Goal: Information Seeking & Learning: Learn about a topic

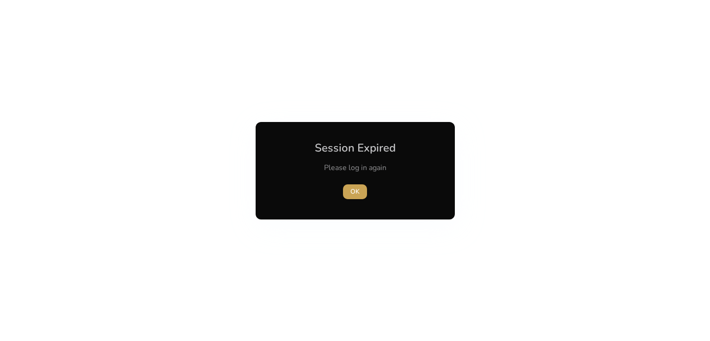
click at [351, 190] on span "OK" at bounding box center [354, 192] width 9 height 10
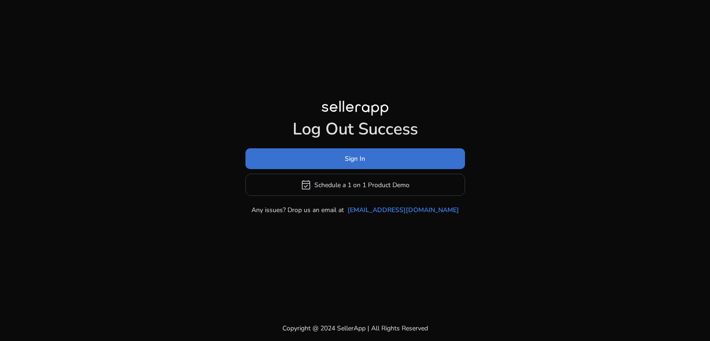
click at [357, 162] on span "Sign In" at bounding box center [355, 159] width 20 height 10
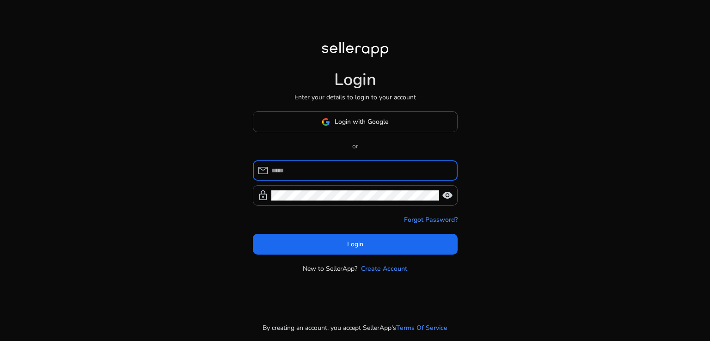
click at [337, 167] on input at bounding box center [360, 171] width 179 height 10
type input "**********"
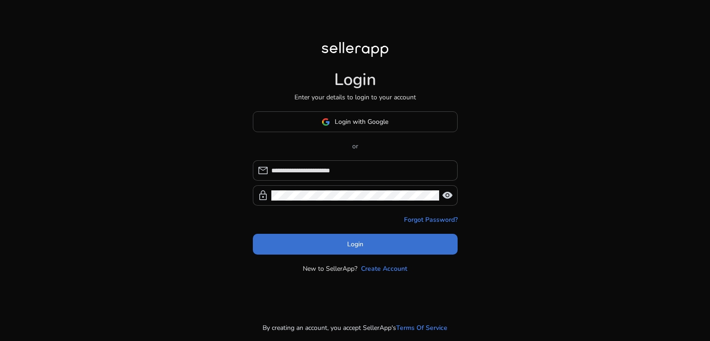
click at [298, 240] on span at bounding box center [355, 244] width 205 height 22
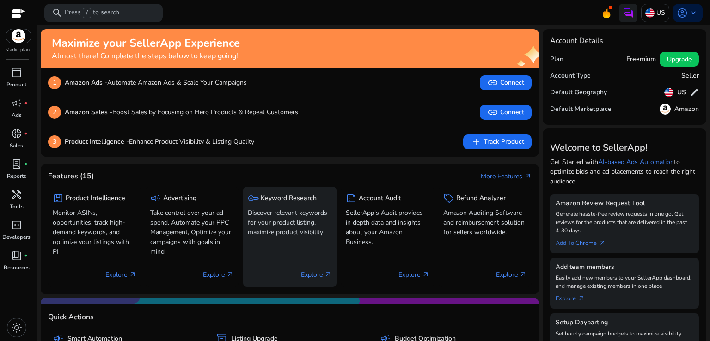
click at [283, 198] on h5 "Keyword Research" at bounding box center [289, 199] width 56 height 8
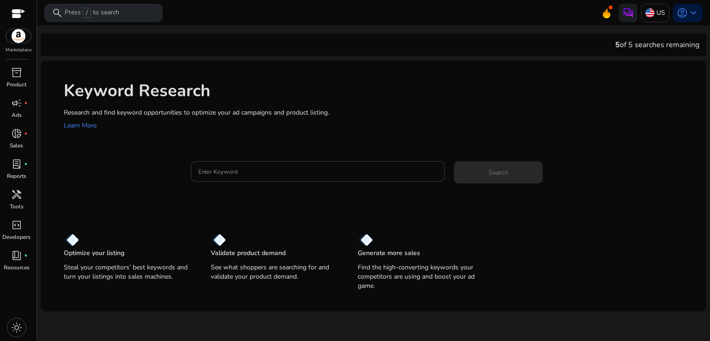
click at [264, 171] on input "Enter Keyword" at bounding box center [317, 171] width 239 height 10
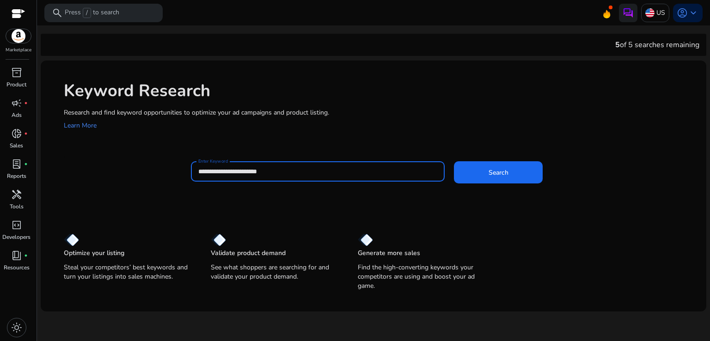
type input "**********"
click at [454, 161] on button "Search" at bounding box center [498, 172] width 89 height 22
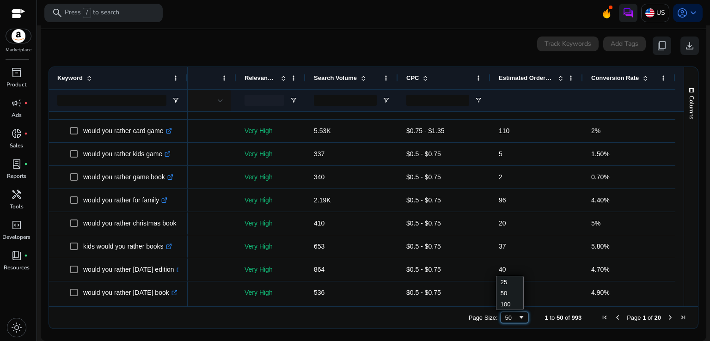
click at [518, 318] on span "Page Size" at bounding box center [521, 317] width 7 height 7
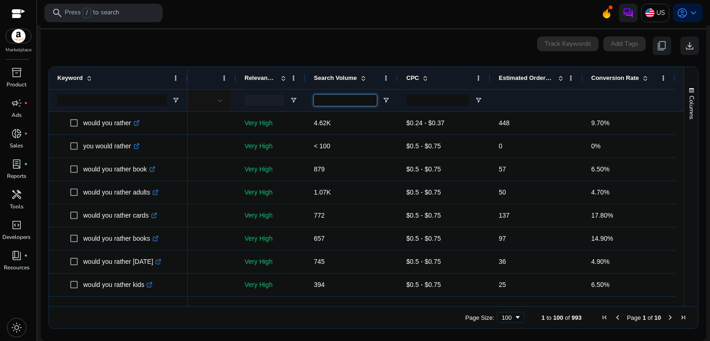
click at [355, 100] on input "Search Volume Filter Input" at bounding box center [345, 100] width 63 height 11
click at [383, 100] on span "Open Filter Menu" at bounding box center [385, 100] width 7 height 7
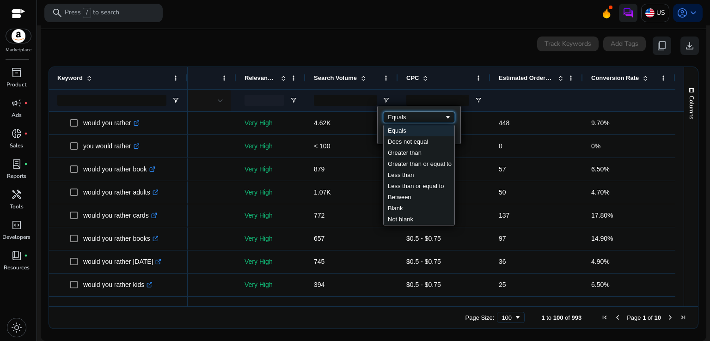
click at [409, 115] on div "Equals" at bounding box center [416, 117] width 56 height 7
click at [370, 83] on div "Search Volume" at bounding box center [347, 78] width 66 height 18
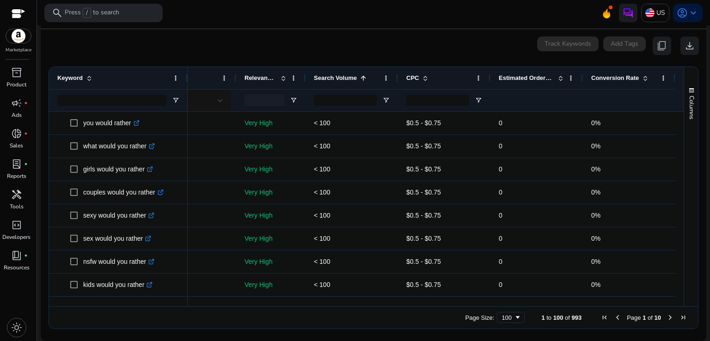
click at [361, 84] on div "Search Volume 1" at bounding box center [347, 78] width 66 height 18
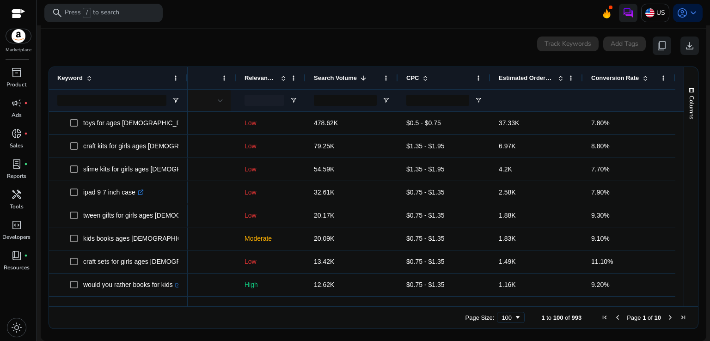
click at [361, 84] on div "Search Volume 1" at bounding box center [347, 78] width 66 height 18
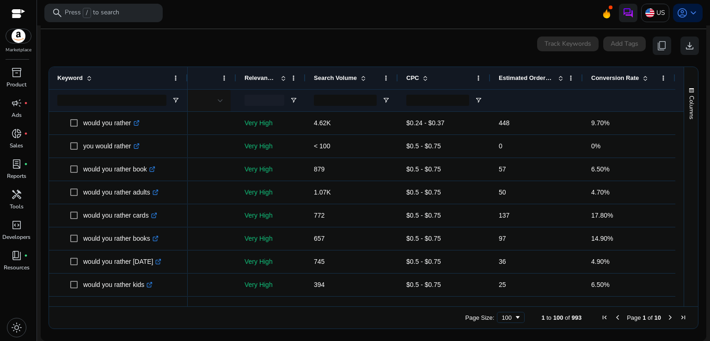
click at [365, 80] on div "Search Volume" at bounding box center [347, 78] width 66 height 18
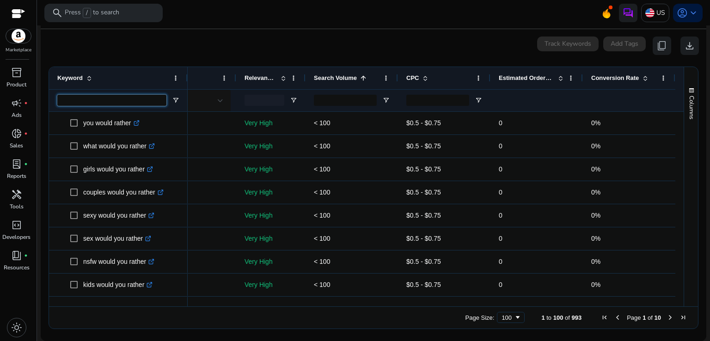
click at [113, 98] on input "Keyword Filter Input" at bounding box center [111, 100] width 109 height 11
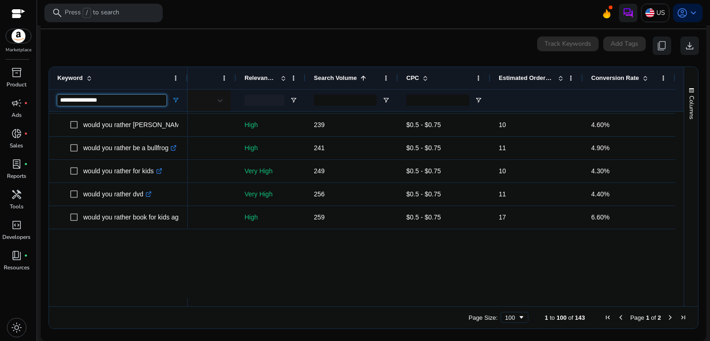
scroll to position [1662, 0]
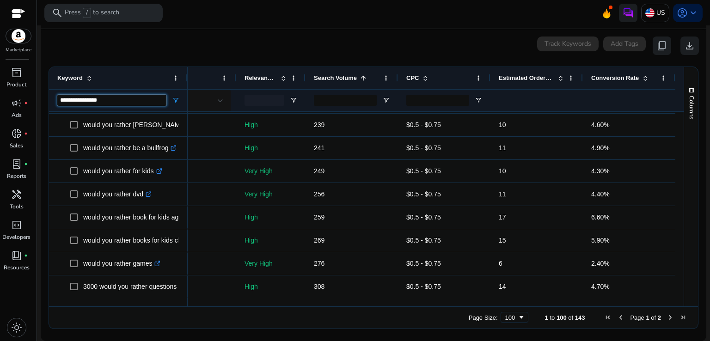
type input "**********"
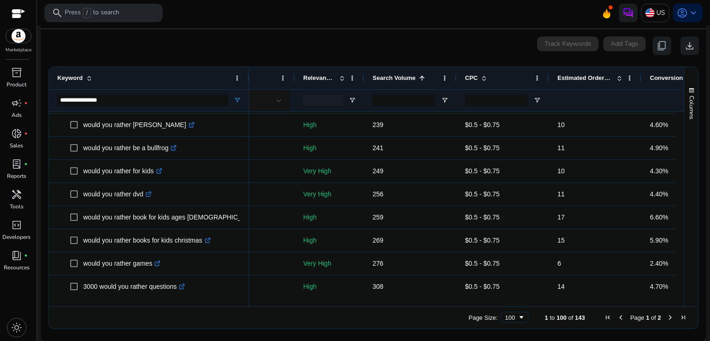
drag, startPoint x: 186, startPoint y: 75, endPoint x: 247, endPoint y: 74, distance: 61.5
click at [247, 74] on div at bounding box center [249, 78] width 4 height 22
click at [342, 80] on span at bounding box center [341, 77] width 7 height 7
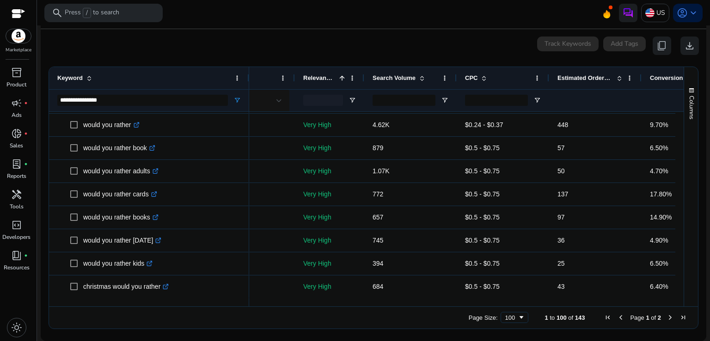
click at [341, 80] on span at bounding box center [341, 77] width 7 height 7
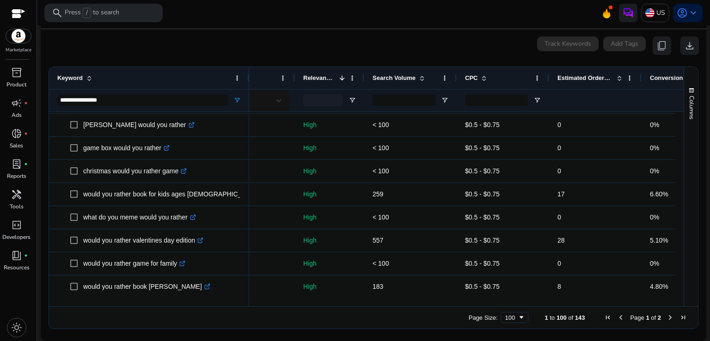
click at [332, 100] on div at bounding box center [323, 100] width 40 height 11
click at [265, 80] on div "Match Type" at bounding box center [237, 78] width 77 height 18
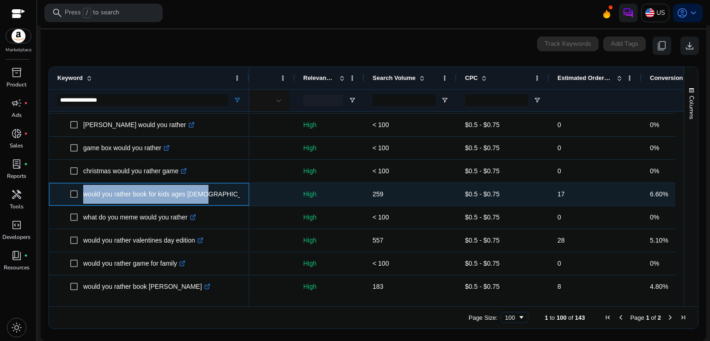
drag, startPoint x: 80, startPoint y: 195, endPoint x: 199, endPoint y: 193, distance: 119.8
click at [199, 193] on span "would you rather book for kids ages 6-12 .st0{fill:#2c8af8}" at bounding box center [155, 194] width 171 height 19
copy span "would you rather book for kids ages 6-12"
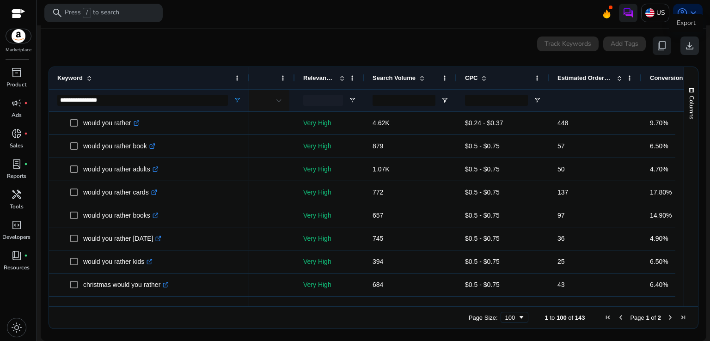
click at [686, 46] on span "download" at bounding box center [689, 45] width 11 height 11
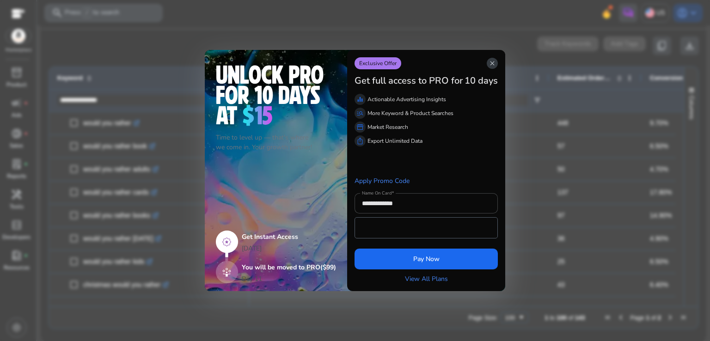
click at [496, 64] on span "close" at bounding box center [492, 63] width 7 height 7
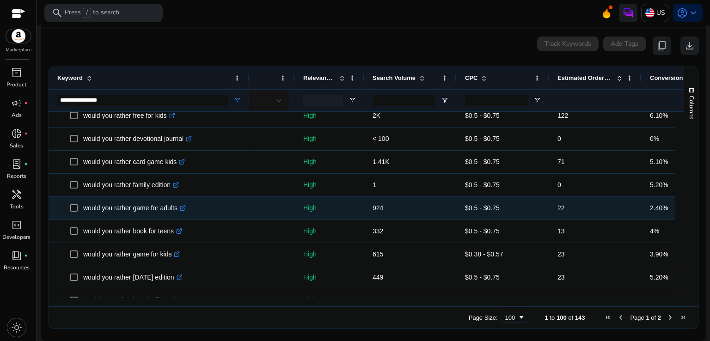
scroll to position [2125, 0]
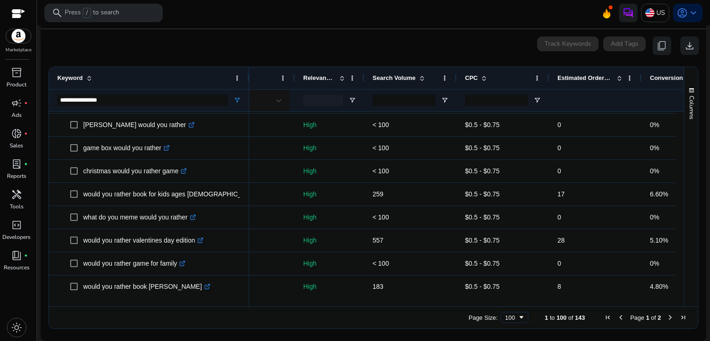
click at [662, 80] on span "Conversion Rate" at bounding box center [674, 77] width 48 height 7
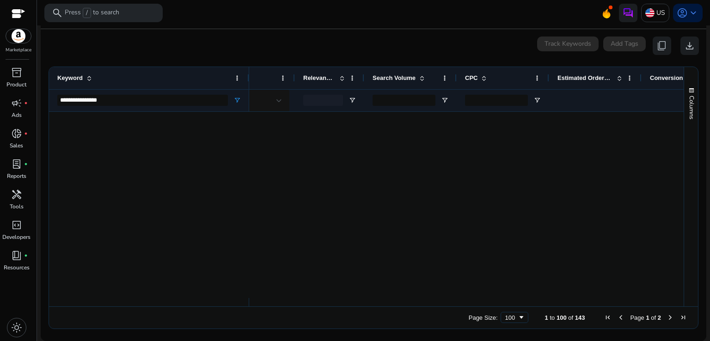
scroll to position [0, 0]
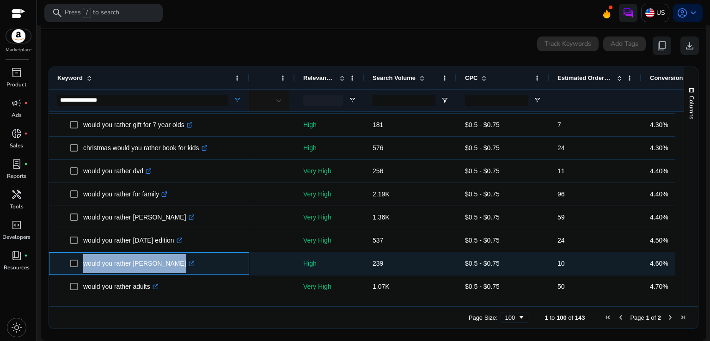
drag, startPoint x: 81, startPoint y: 265, endPoint x: 166, endPoint y: 264, distance: 85.1
click at [166, 264] on span "would you rather lindsey daly .st0{fill:#2c8af8}" at bounding box center [155, 263] width 171 height 19
copy span "would you rather [PERSON_NAME]"
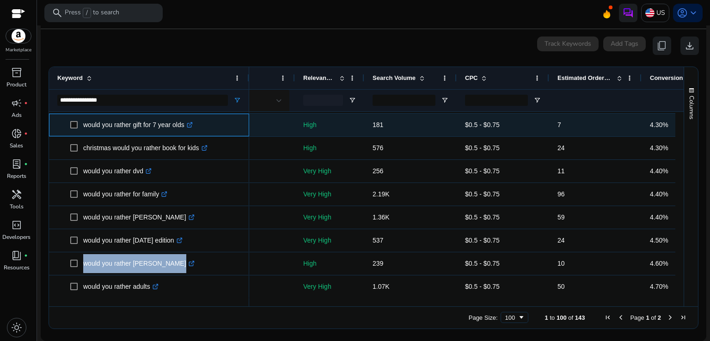
drag, startPoint x: 83, startPoint y: 126, endPoint x: 186, endPoint y: 127, distance: 103.1
click at [186, 127] on p "would you rather gift for 7 year olds .st0{fill:#2c8af8}" at bounding box center [138, 125] width 110 height 19
copy p "would you rather gift for 7 year olds"
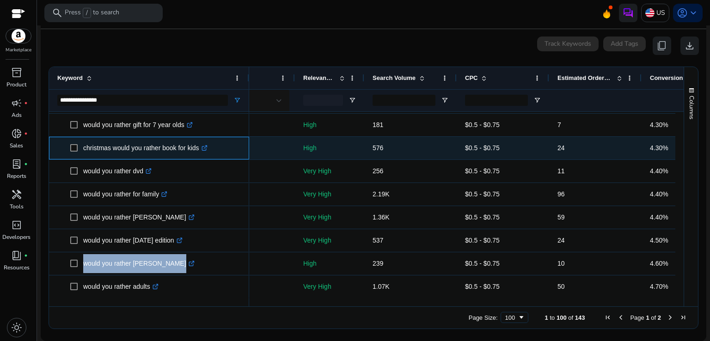
drag, startPoint x: 81, startPoint y: 150, endPoint x: 200, endPoint y: 149, distance: 118.8
click at [200, 149] on span "christmas would you rather book for kids .st0{fill:#2c8af8}" at bounding box center [155, 148] width 171 height 19
copy span "christmas would you rather book for kids"
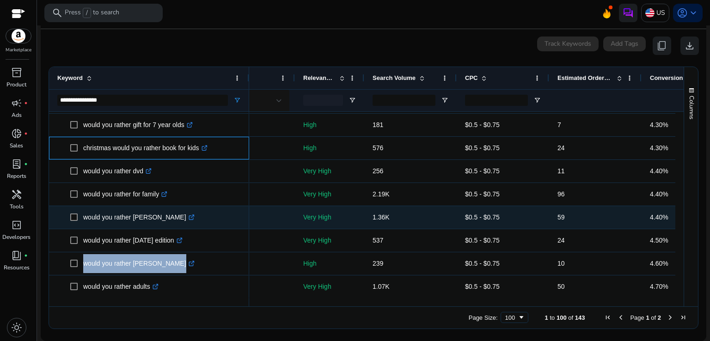
scroll to position [1970, 0]
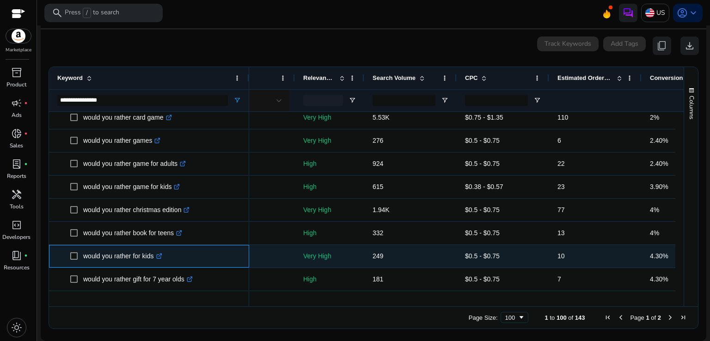
click at [130, 260] on p "would you rather for kids .st0{fill:#2c8af8}" at bounding box center [122, 256] width 79 height 19
drag, startPoint x: 81, startPoint y: 255, endPoint x: 154, endPoint y: 256, distance: 72.6
click at [154, 256] on span "would you rather for kids .st0{fill:#2c8af8}" at bounding box center [155, 256] width 171 height 19
copy span "would you rather for kids"
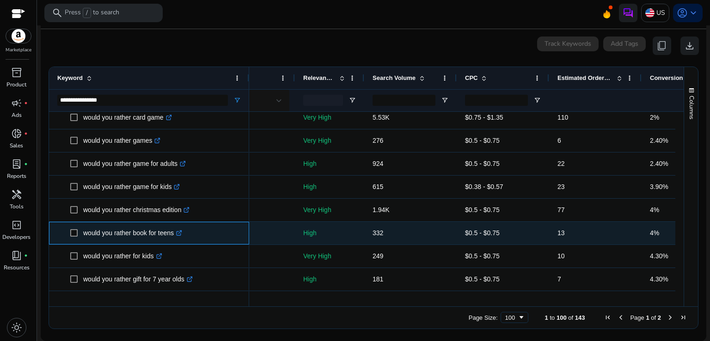
click at [152, 241] on p "would you rather book for teens .st0{fill:#2c8af8}" at bounding box center [132, 233] width 99 height 19
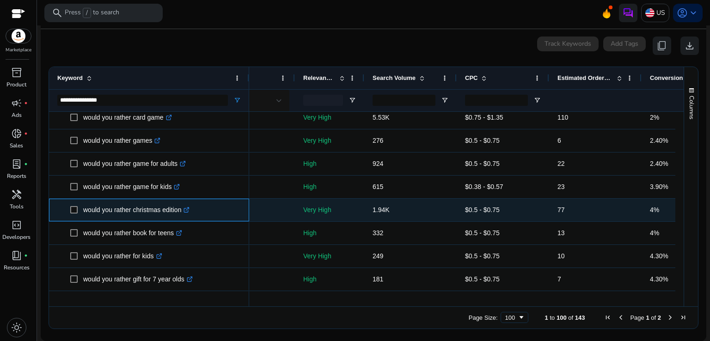
click at [157, 199] on div "would you rather christmas edition .st0{fill:#2c8af8}" at bounding box center [149, 210] width 184 height 22
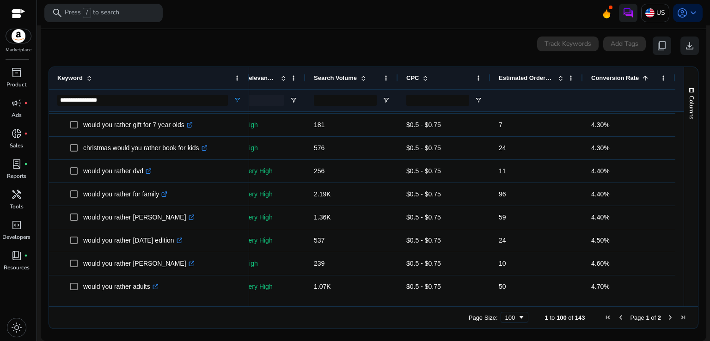
scroll to position [0, 199]
click at [642, 79] on span at bounding box center [645, 77] width 7 height 7
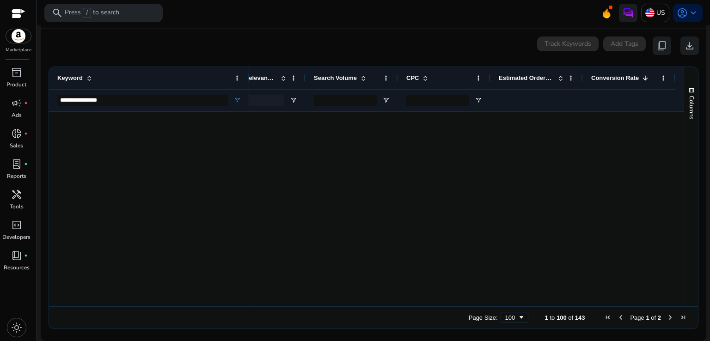
scroll to position [1200, 0]
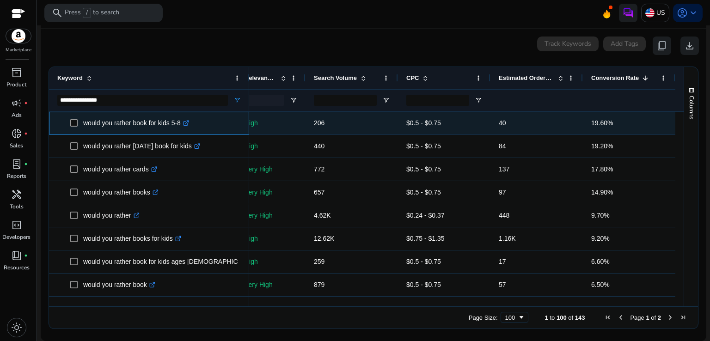
drag, startPoint x: 83, startPoint y: 125, endPoint x: 182, endPoint y: 124, distance: 98.5
click at [182, 124] on p "would you rather book for kids 5-8 .st0{fill:#2c8af8}" at bounding box center [136, 123] width 106 height 19
copy p "would you rather book for kids 5-8"
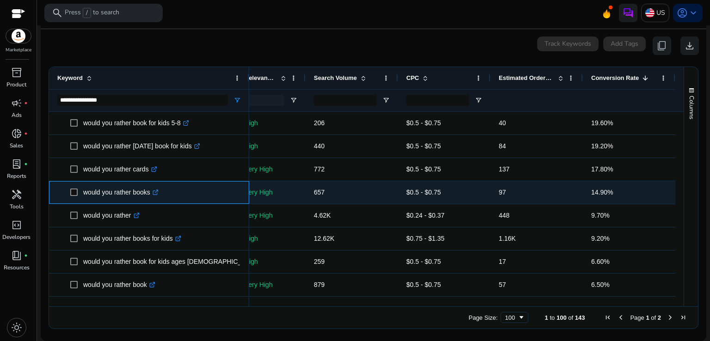
drag, startPoint x: 81, startPoint y: 195, endPoint x: 151, endPoint y: 195, distance: 69.8
click at [151, 195] on span "would you rather books .st0{fill:#2c8af8}" at bounding box center [155, 192] width 171 height 19
copy span "would you rather books"
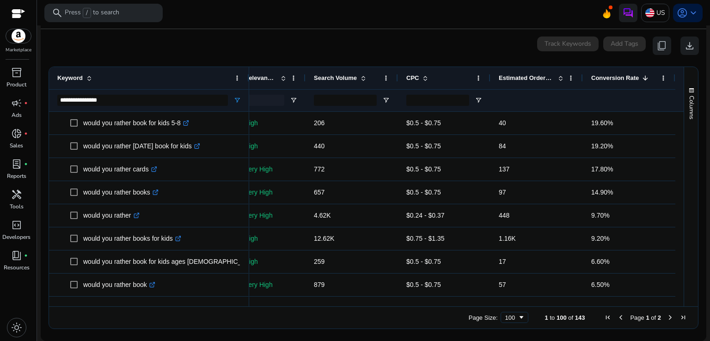
click at [564, 45] on div "Track Keywords" at bounding box center [567, 46] width 61 height 18
drag, startPoint x: 111, startPoint y: 102, endPoint x: 54, endPoint y: 102, distance: 56.9
click at [54, 102] on div "**********" at bounding box center [149, 100] width 200 height 22
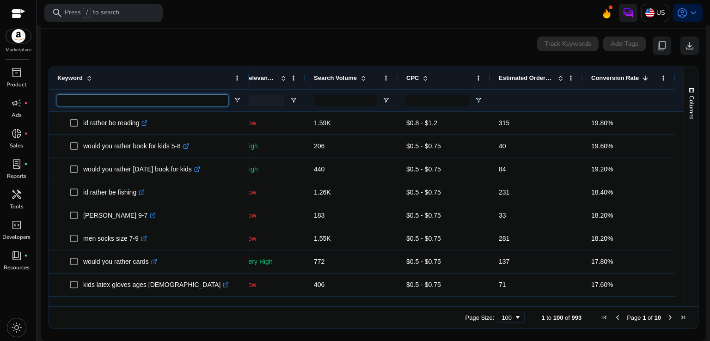
scroll to position [0, 0]
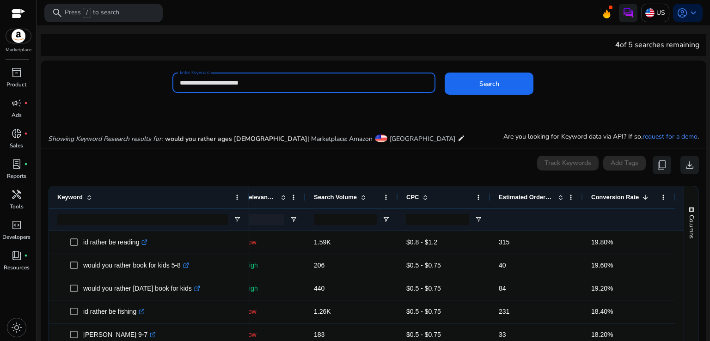
drag, startPoint x: 261, startPoint y: 82, endPoint x: 179, endPoint y: 83, distance: 81.4
click at [180, 83] on input "**********" at bounding box center [304, 83] width 249 height 10
paste input "**"
type input "**********"
click at [475, 86] on span at bounding box center [489, 84] width 89 height 22
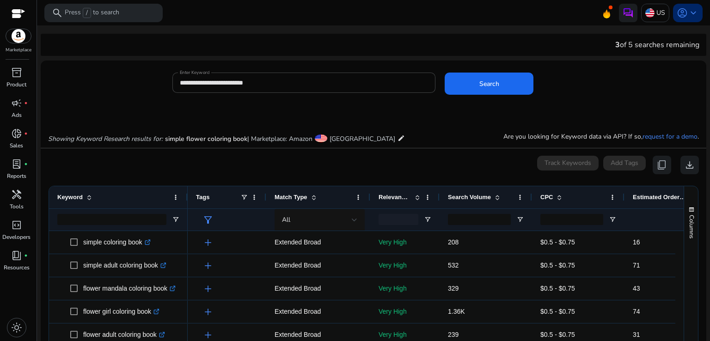
click at [688, 11] on span "keyboard_arrow_down" at bounding box center [693, 12] width 11 height 11
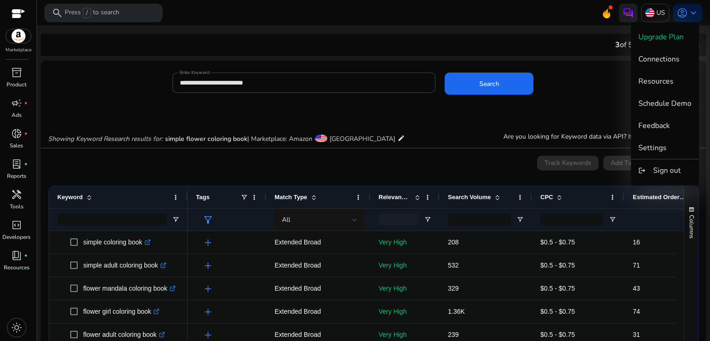
click at [590, 88] on div at bounding box center [355, 170] width 710 height 341
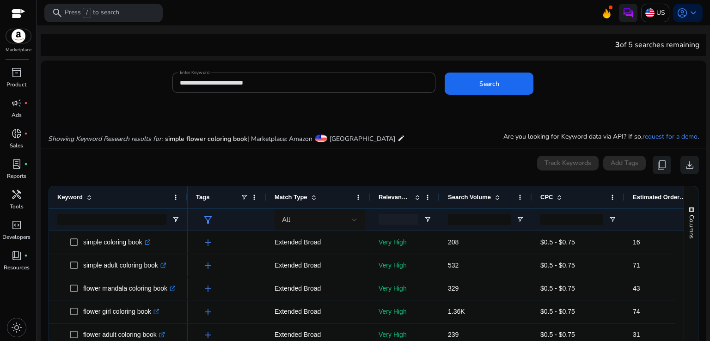
scroll to position [119, 0]
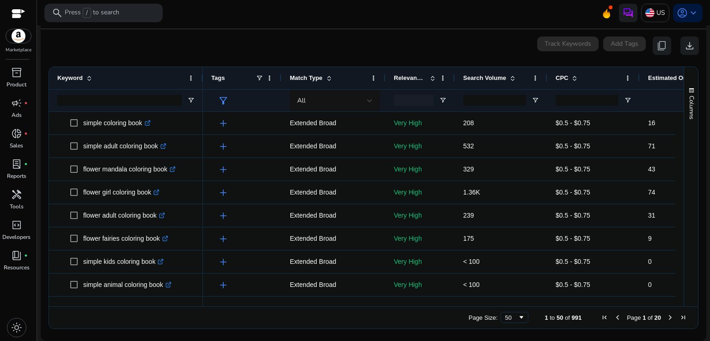
drag, startPoint x: 185, startPoint y: 72, endPoint x: 200, endPoint y: 75, distance: 15.7
click at [201, 75] on div at bounding box center [203, 78] width 4 height 22
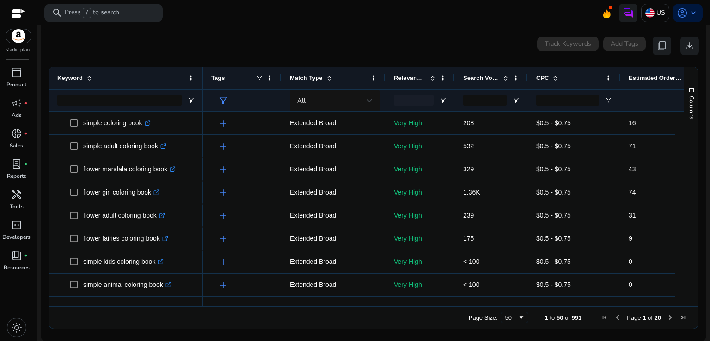
drag, startPoint x: 546, startPoint y: 74, endPoint x: 526, endPoint y: 78, distance: 19.7
click at [526, 78] on div at bounding box center [528, 78] width 4 height 22
drag, startPoint x: 620, startPoint y: 76, endPoint x: 595, endPoint y: 80, distance: 24.9
click at [595, 80] on div "Tags Match Type Relevance Score Search Volume" at bounding box center [492, 78] width 578 height 22
click at [657, 75] on span "Estimated Orders/Month" at bounding box center [631, 77] width 55 height 7
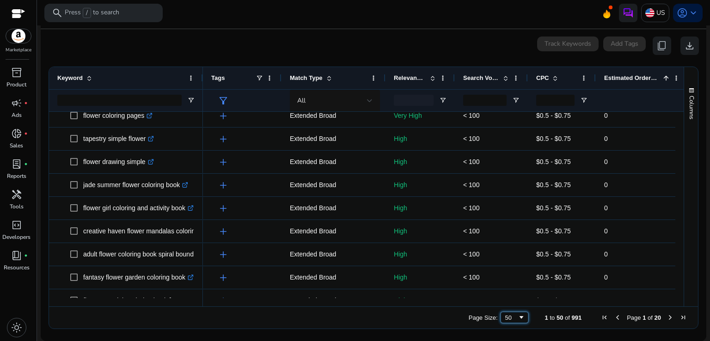
click at [518, 317] on span "Page Size" at bounding box center [521, 317] width 7 height 7
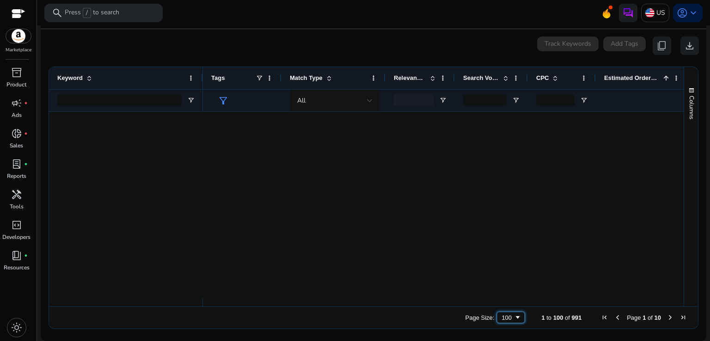
scroll to position [0, 0]
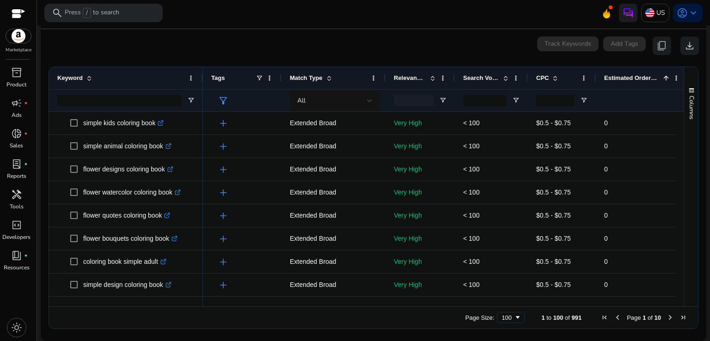
click at [644, 80] on span "Estimated Orders/Month" at bounding box center [631, 77] width 55 height 7
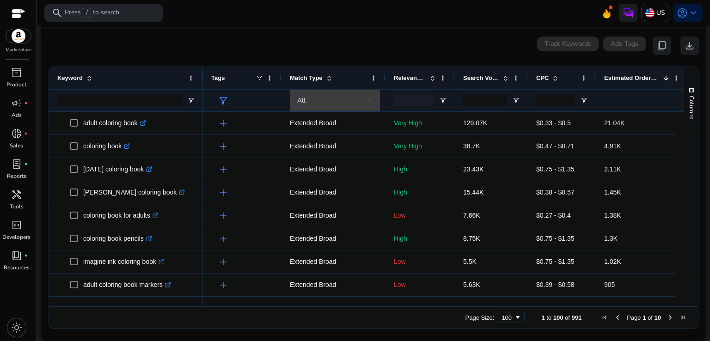
click at [370, 100] on div at bounding box center [370, 101] width 6 height 4
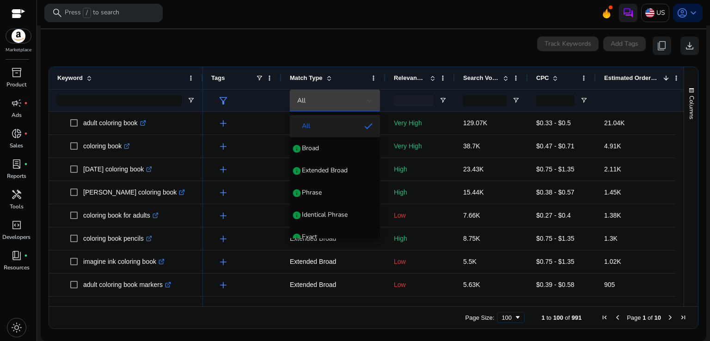
click at [370, 100] on div at bounding box center [355, 170] width 710 height 341
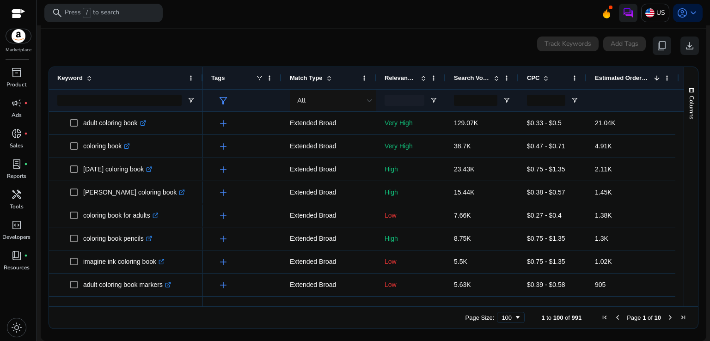
drag, startPoint x: 385, startPoint y: 77, endPoint x: 327, endPoint y: 85, distance: 58.3
click at [327, 85] on div "Match Type" at bounding box center [329, 78] width 95 height 22
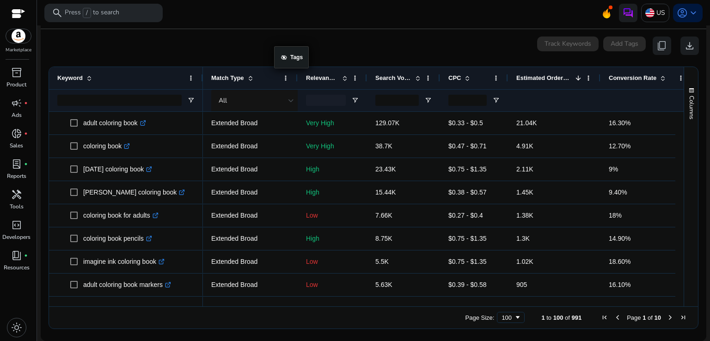
drag, startPoint x: 271, startPoint y: 78, endPoint x: 279, endPoint y: 52, distance: 27.5
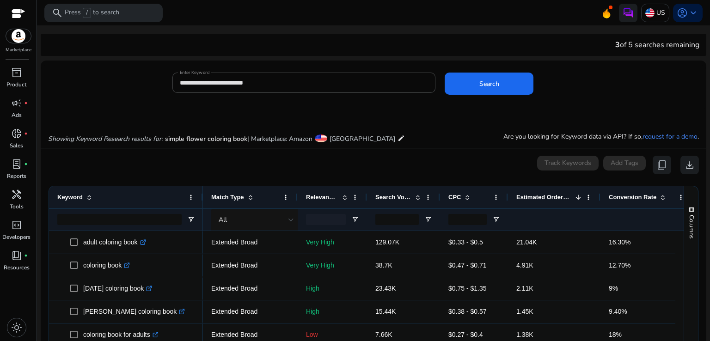
scroll to position [119, 0]
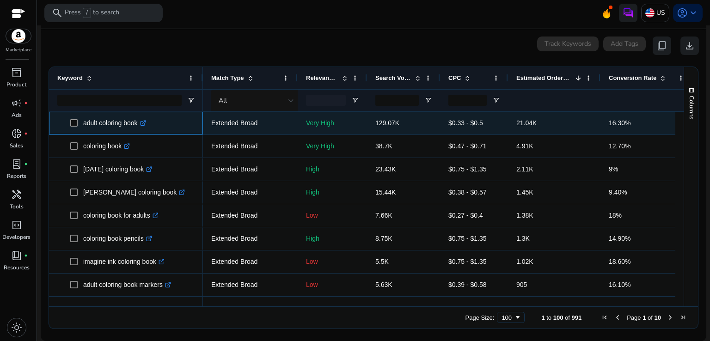
click at [188, 129] on span "adult coloring book .st0{fill:#2c8af8}" at bounding box center [132, 123] width 124 height 19
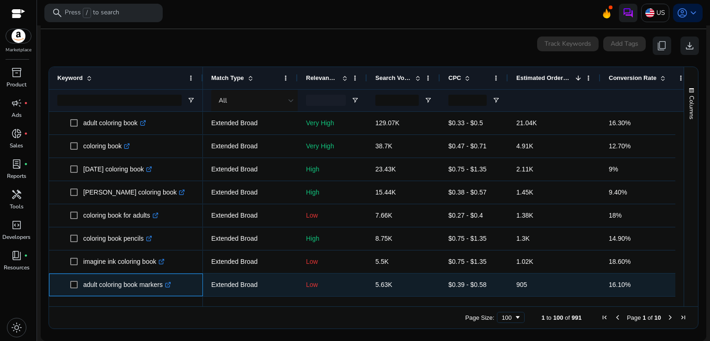
drag, startPoint x: 82, startPoint y: 287, endPoint x: 164, endPoint y: 289, distance: 81.9
click at [164, 289] on span "adult coloring book markers .st0{fill:#2c8af8}" at bounding box center [132, 285] width 124 height 19
copy span "adult coloring book markers"
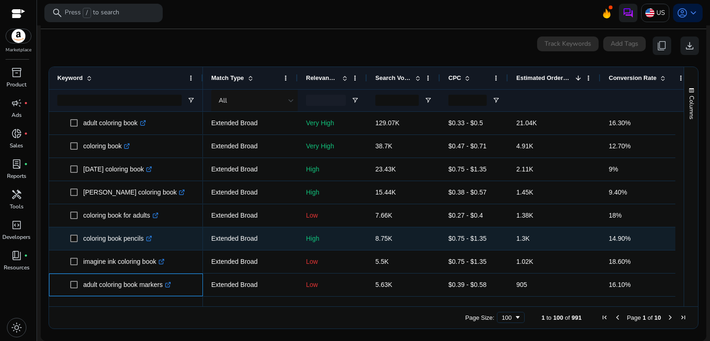
scroll to position [154, 0]
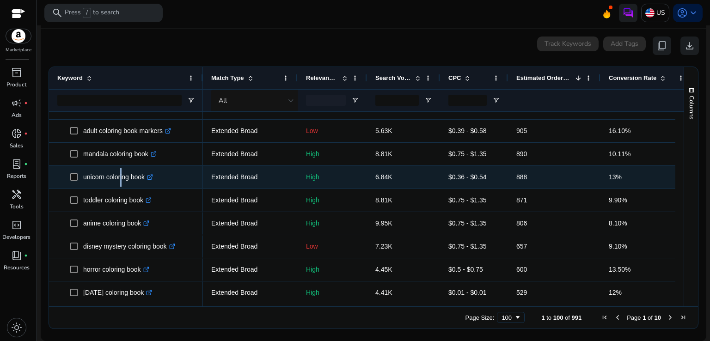
drag, startPoint x: 120, startPoint y: 172, endPoint x: 117, endPoint y: 186, distance: 13.8
click at [117, 185] on p "unicorn coloring book .st0{fill:#2c8af8}" at bounding box center [118, 177] width 70 height 19
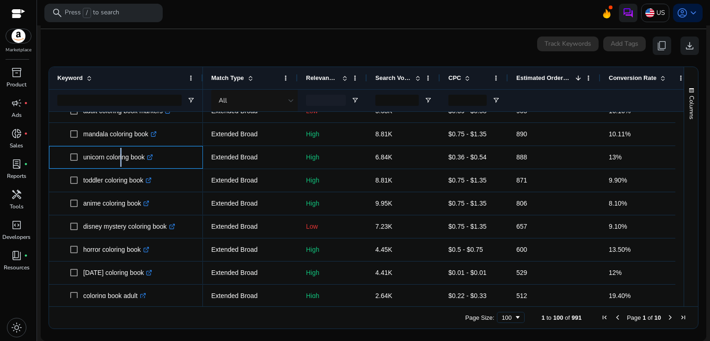
scroll to position [188, 0]
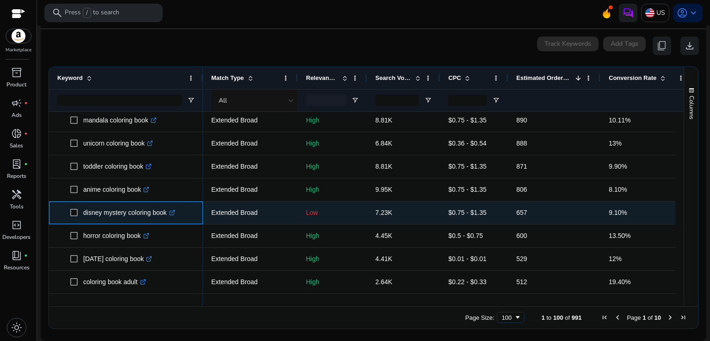
click at [194, 215] on span "disney mystery coloring book .st0{fill:#2c8af8}" at bounding box center [132, 212] width 124 height 19
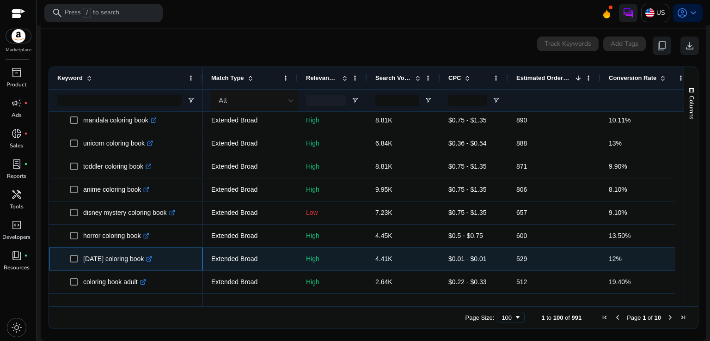
drag, startPoint x: 83, startPoint y: 261, endPoint x: 161, endPoint y: 261, distance: 78.1
click at [152, 261] on p "thanksgiving coloring book .st0{fill:#2c8af8}" at bounding box center [117, 259] width 69 height 19
copy p "thanksgiving coloring book"
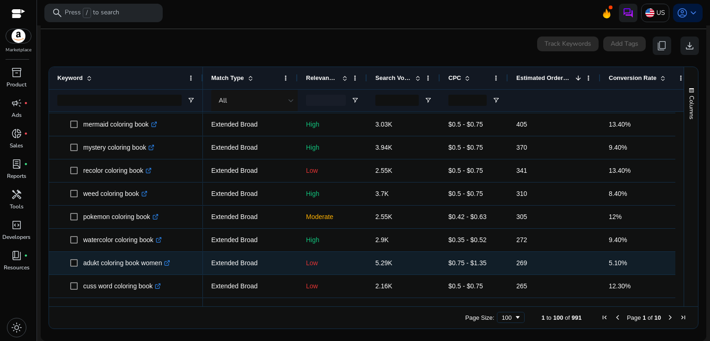
scroll to position [0, 0]
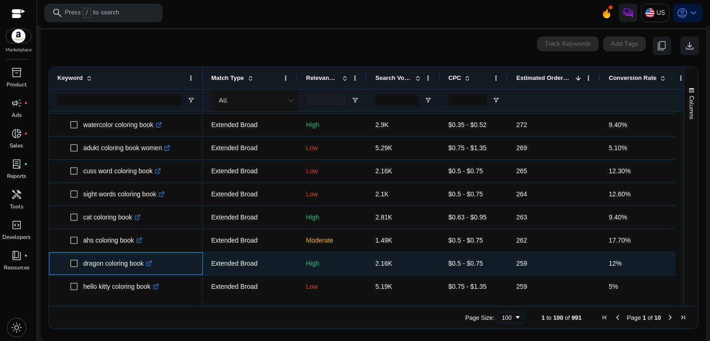
click at [172, 261] on span "dragon coloring book .st0{fill:#2c8af8}" at bounding box center [132, 263] width 124 height 19
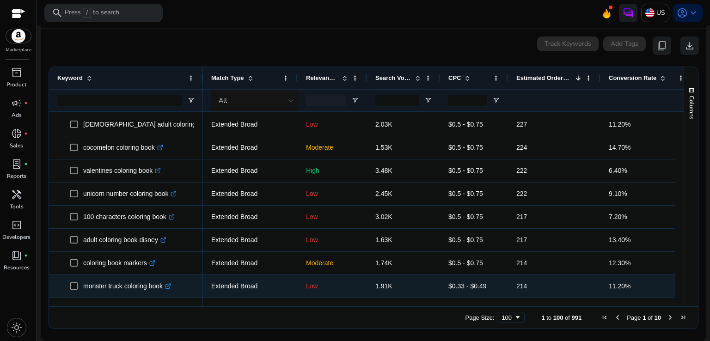
scroll to position [1015, 0]
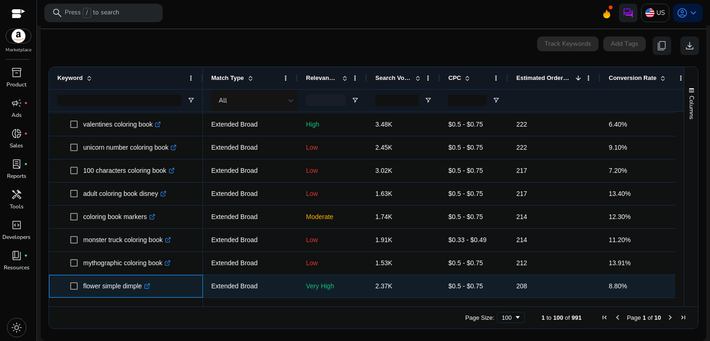
drag, startPoint x: 85, startPoint y: 286, endPoint x: 141, endPoint y: 285, distance: 55.9
click at [141, 285] on span "flower simple dimple .st0{fill:#2c8af8}" at bounding box center [132, 286] width 124 height 19
copy span "flower simple dimple"
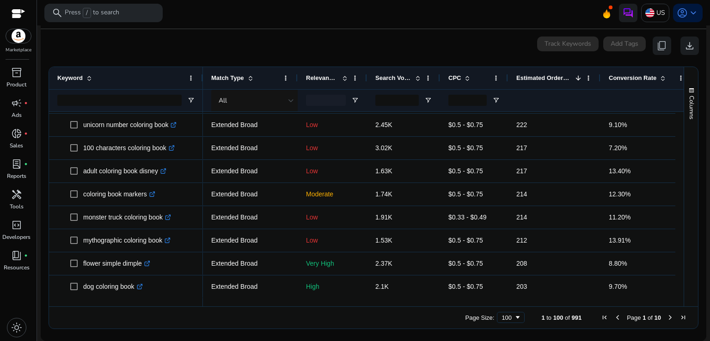
scroll to position [1085, 0]
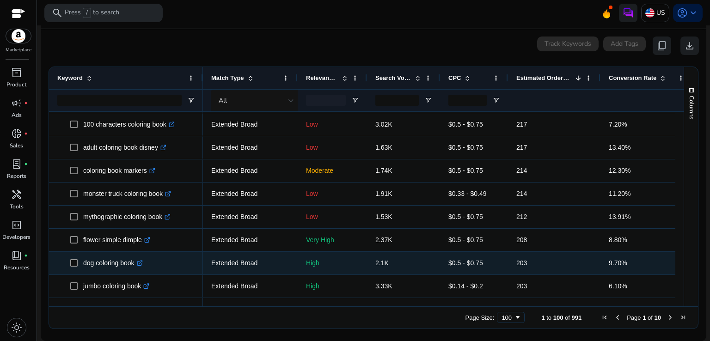
click at [185, 259] on span "dog coloring book .st0{fill:#2c8af8}" at bounding box center [132, 263] width 124 height 19
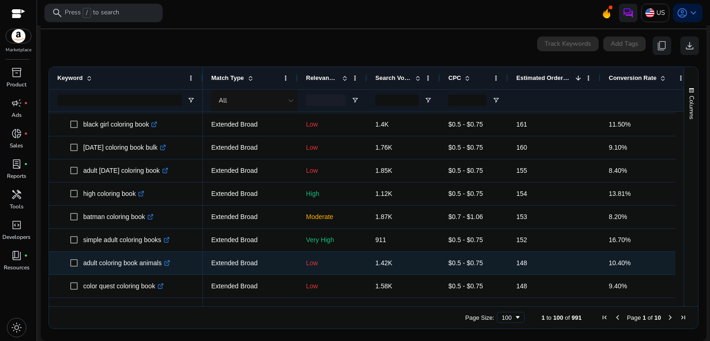
scroll to position [1570, 0]
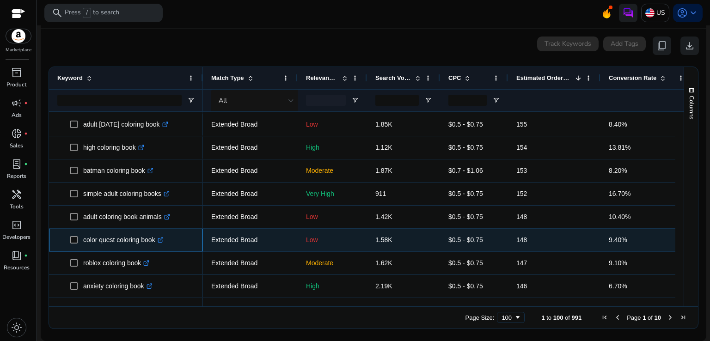
drag, startPoint x: 80, startPoint y: 237, endPoint x: 156, endPoint y: 239, distance: 75.8
click at [156, 239] on span "color quest coloring book .st0{fill:#2c8af8}" at bounding box center [132, 240] width 124 height 19
copy span "color quest coloring book"
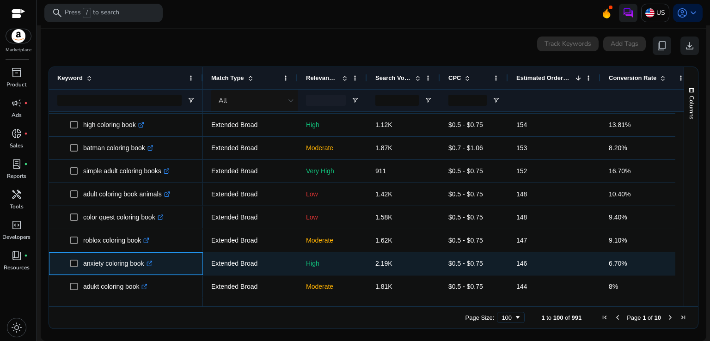
drag, startPoint x: 82, startPoint y: 263, endPoint x: 147, endPoint y: 263, distance: 64.3
click at [147, 263] on span "anxiety coloring book .st0{fill:#2c8af8}" at bounding box center [132, 263] width 124 height 19
copy span "anxiety coloring book"
click at [173, 261] on span "anxiety coloring book .st0{fill:#2c8af8}" at bounding box center [132, 263] width 124 height 19
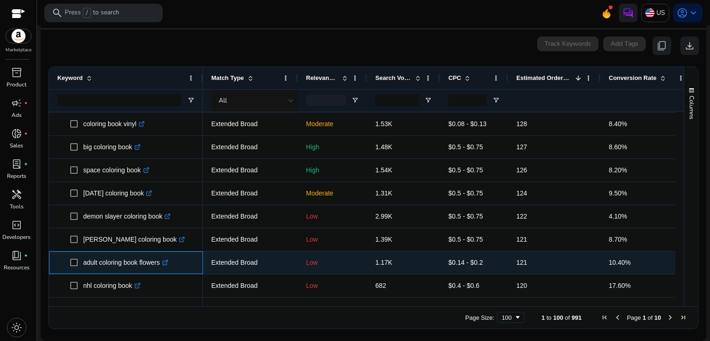
drag, startPoint x: 79, startPoint y: 288, endPoint x: 161, endPoint y: 266, distance: 84.7
click at [161, 266] on span "adult coloring book flowers .st0{fill:#2c8af8}" at bounding box center [132, 262] width 124 height 19
copy span "adult coloring book flowers"
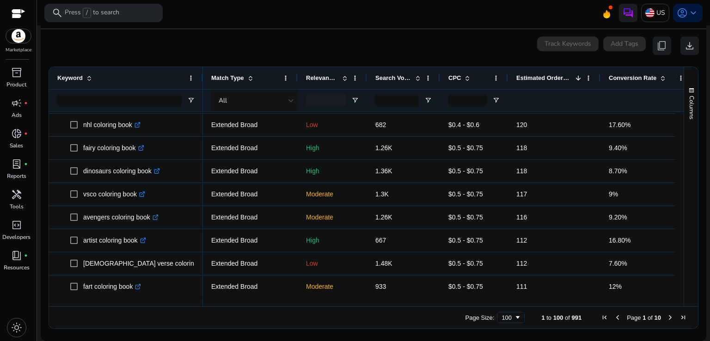
click at [667, 319] on span "Next Page" at bounding box center [670, 317] width 7 height 7
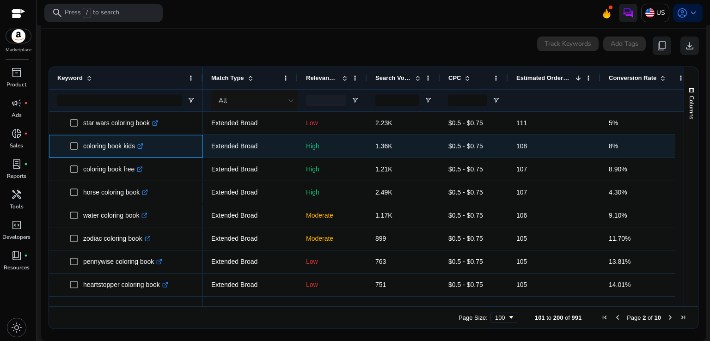
click at [173, 145] on span "coloring book kids .st0{fill:#2c8af8}" at bounding box center [132, 146] width 124 height 19
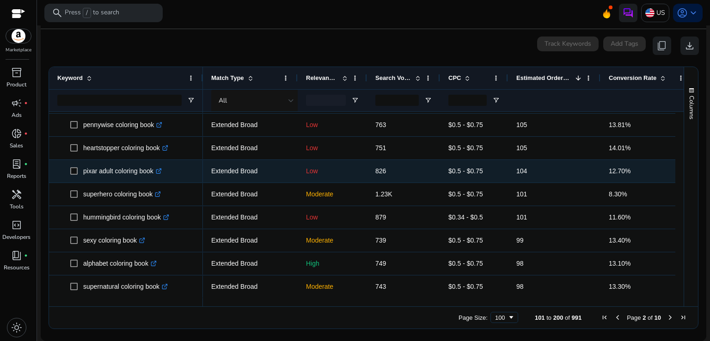
scroll to position [160, 0]
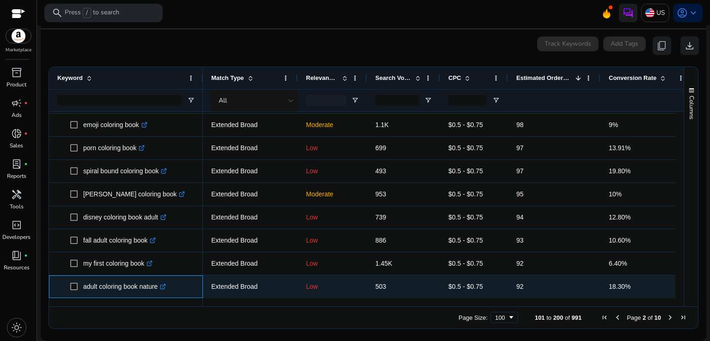
drag, startPoint x: 80, startPoint y: 287, endPoint x: 158, endPoint y: 288, distance: 77.7
click at [158, 288] on span "adult coloring book nature .st0{fill:#2c8af8}" at bounding box center [132, 286] width 124 height 19
copy span "adult coloring book nature"
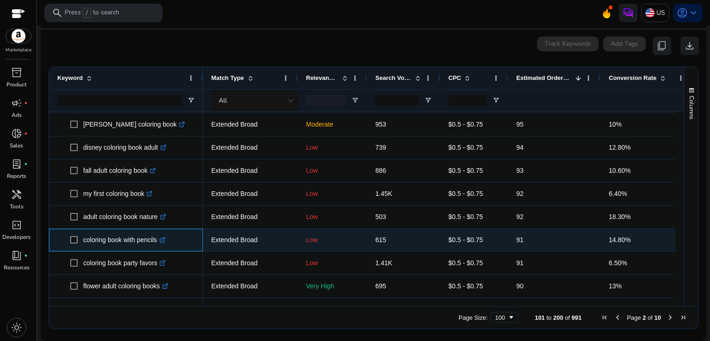
drag, startPoint x: 82, startPoint y: 242, endPoint x: 159, endPoint y: 242, distance: 76.3
click at [159, 242] on span "coloring book with pencils .st0{fill:#2c8af8}" at bounding box center [132, 240] width 124 height 19
copy span "coloring book with pencils"
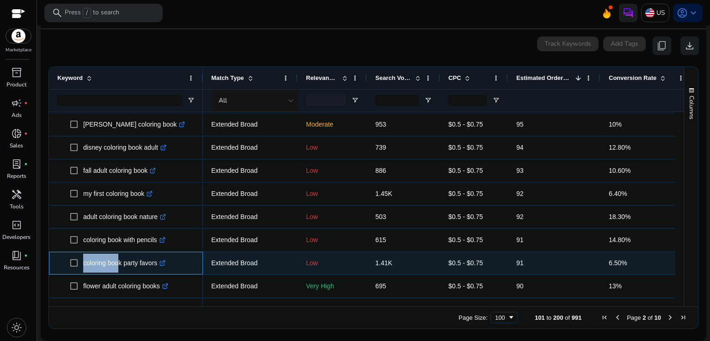
drag, startPoint x: 81, startPoint y: 265, endPoint x: 117, endPoint y: 265, distance: 35.6
click at [117, 265] on span "coloring book party favors .st0{fill:#2c8af8}" at bounding box center [132, 263] width 124 height 19
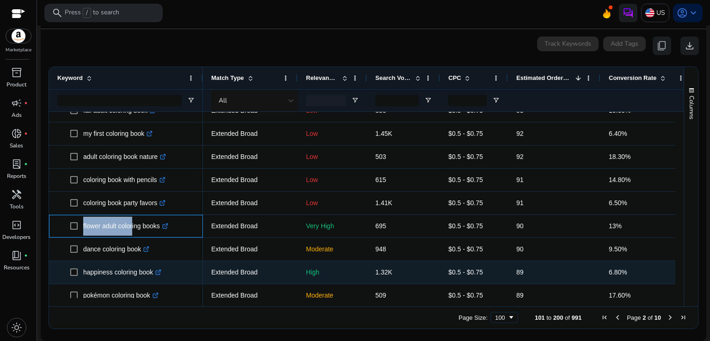
scroll to position [453, 0]
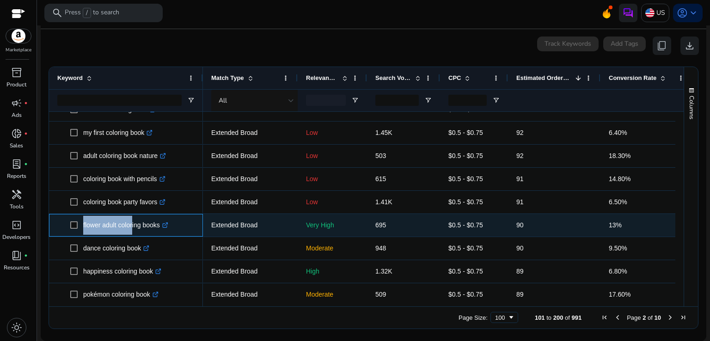
drag, startPoint x: 81, startPoint y: 288, endPoint x: 162, endPoint y: 228, distance: 100.8
click at [162, 228] on span "flower adult coloring books .st0{fill:#2c8af8}" at bounding box center [132, 225] width 124 height 19
copy span "flower adult coloring books"
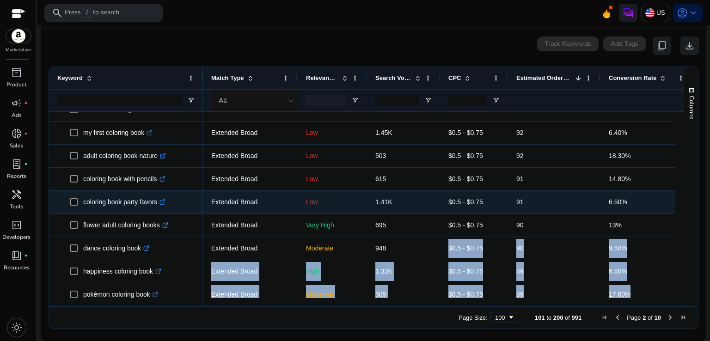
drag, startPoint x: 385, startPoint y: 252, endPoint x: 384, endPoint y: 178, distance: 73.5
click at [392, 191] on ag-grid-angular "Press SPACE to select this row. Drag here to set row groups Drag here to set co…" at bounding box center [373, 198] width 665 height 272
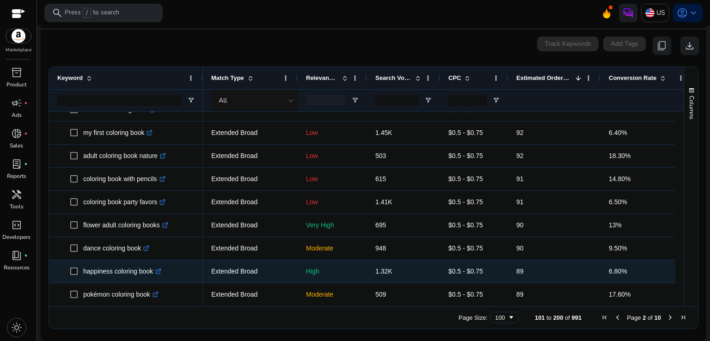
click at [179, 274] on span "happiness coloring book .st0{fill:#2c8af8}" at bounding box center [132, 271] width 124 height 19
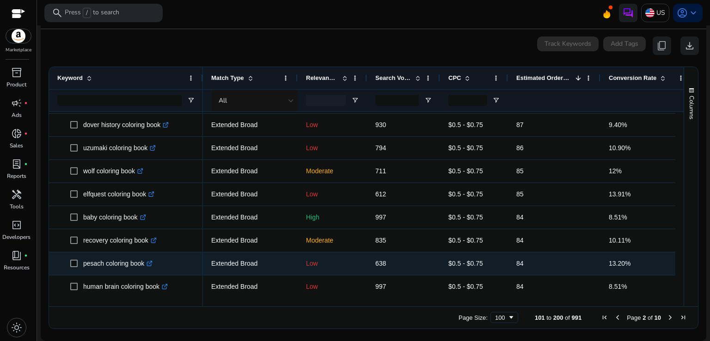
scroll to position [715, 0]
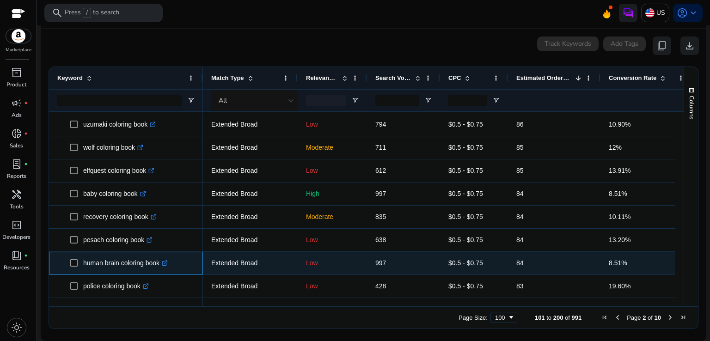
drag, startPoint x: 81, startPoint y: 266, endPoint x: 160, endPoint y: 266, distance: 78.6
click at [160, 266] on span "human brain coloring book .st0{fill:#2c8af8}" at bounding box center [132, 263] width 124 height 19
copy span "human brain coloring book"
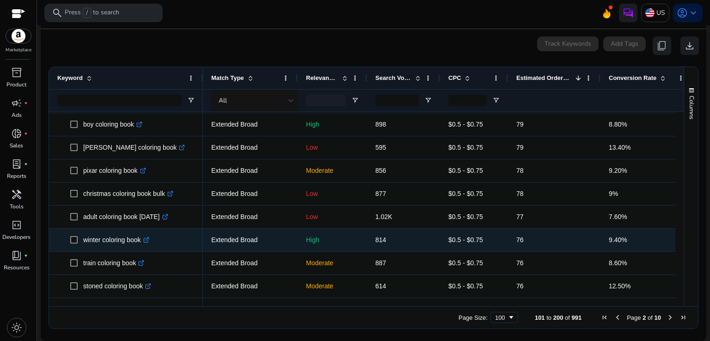
scroll to position [1108, 0]
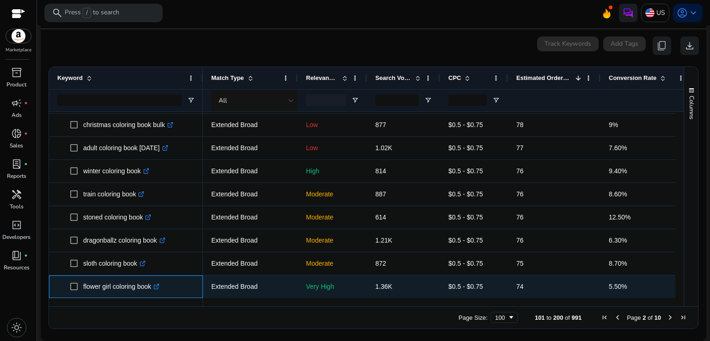
drag, startPoint x: 80, startPoint y: 284, endPoint x: 153, endPoint y: 286, distance: 72.1
click at [153, 286] on span "flower girl coloring book .st0{fill:#2c8af8}" at bounding box center [132, 286] width 124 height 19
copy span "flower girl coloring book"
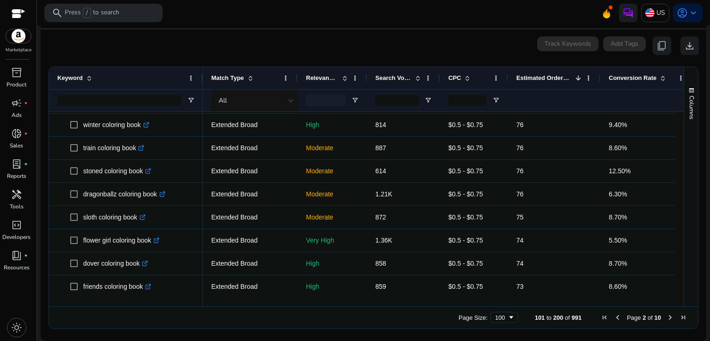
scroll to position [1224, 0]
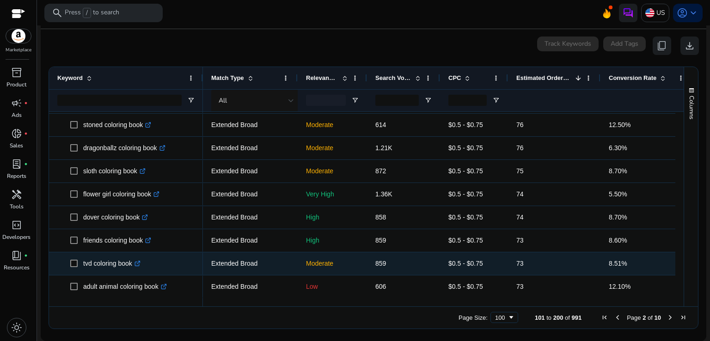
scroll to position [1293, 0]
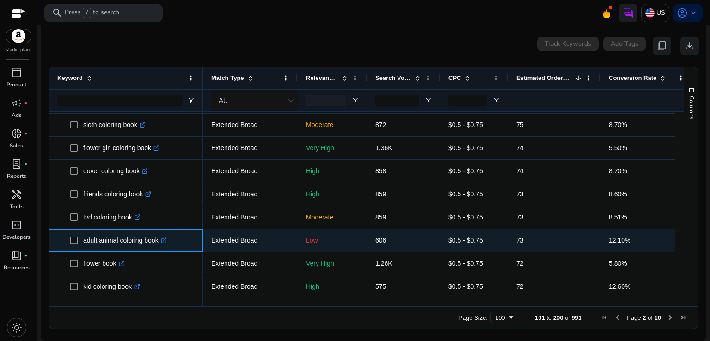
click at [179, 238] on span "adult animal coloring book .st0{fill:#2c8af8}" at bounding box center [132, 240] width 124 height 19
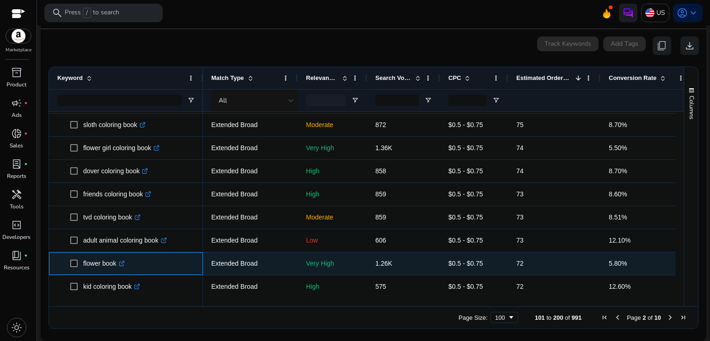
drag, startPoint x: 80, startPoint y: 261, endPoint x: 116, endPoint y: 263, distance: 35.6
click at [116, 263] on span "flower book .st0{fill:#2c8af8}" at bounding box center [132, 263] width 124 height 19
copy span "flower book"
click at [163, 264] on span "flower book .st0{fill:#2c8af8}" at bounding box center [132, 263] width 124 height 19
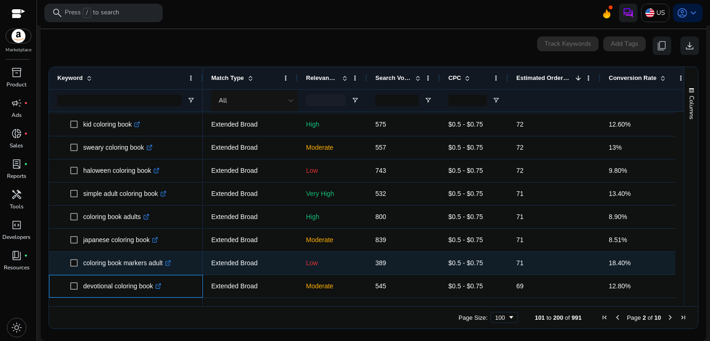
scroll to position [1455, 0]
drag, startPoint x: 83, startPoint y: 263, endPoint x: 165, endPoint y: 266, distance: 81.4
click at [165, 266] on p "coloring book markers adult .st0{fill:#2c8af8}" at bounding box center [127, 263] width 88 height 19
drag, startPoint x: 83, startPoint y: 264, endPoint x: 164, endPoint y: 265, distance: 80.5
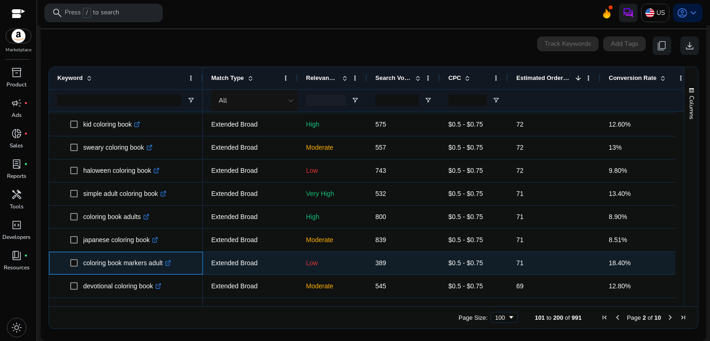
click at [164, 265] on p "coloring book markers adult .st0{fill:#2c8af8}" at bounding box center [127, 263] width 88 height 19
copy p "coloring book markers adult"
click at [187, 264] on span "coloring book markers adult .st0{fill:#2c8af8}" at bounding box center [132, 263] width 124 height 19
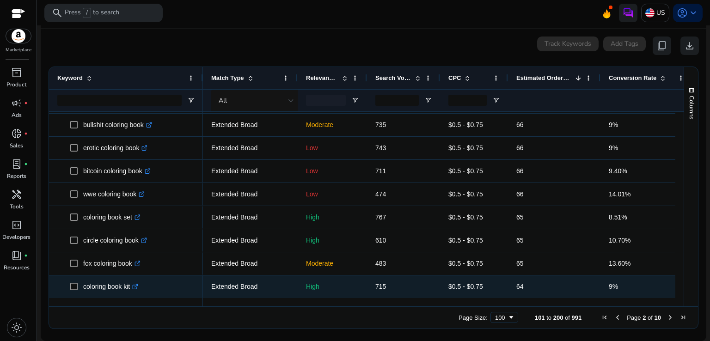
scroll to position [1825, 0]
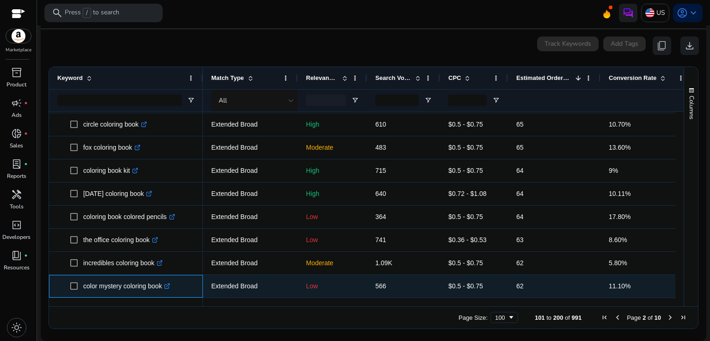
click at [183, 283] on span "color mystery coloring book .st0{fill:#2c8af8}" at bounding box center [132, 286] width 124 height 19
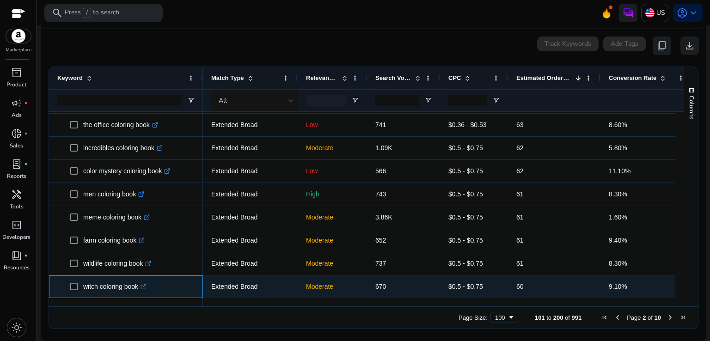
click at [172, 284] on span "witch coloring book .st0{fill:#2c8af8}" at bounding box center [132, 286] width 124 height 19
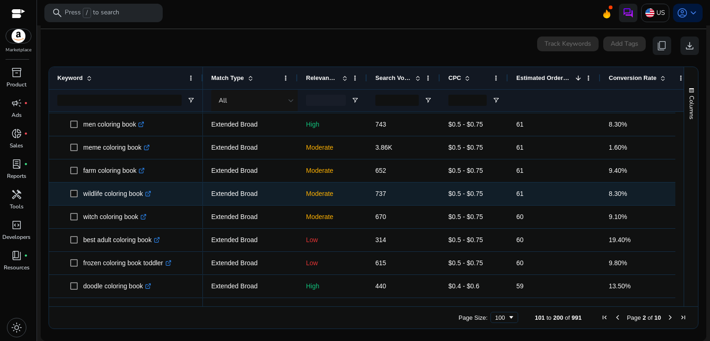
scroll to position [2125, 0]
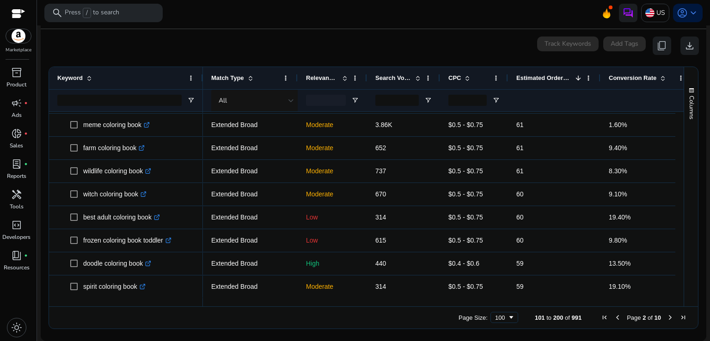
click at [668, 318] on span "Next Page" at bounding box center [670, 317] width 7 height 7
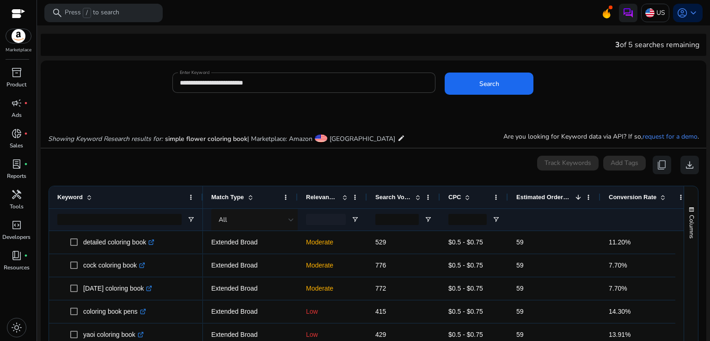
scroll to position [119, 0]
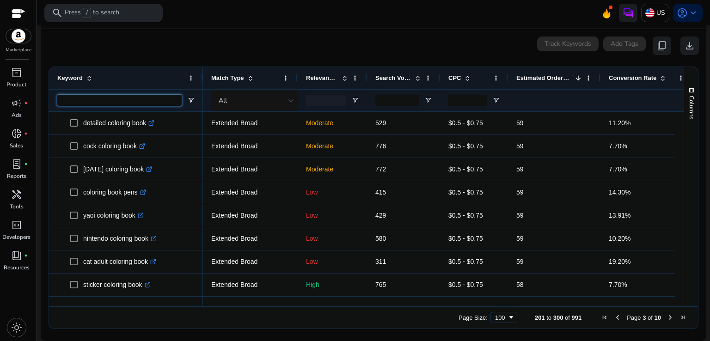
click at [104, 101] on input "Keyword Filter Input" at bounding box center [119, 100] width 124 height 11
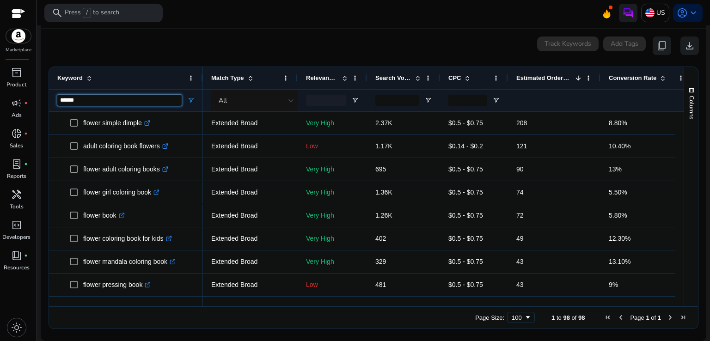
type input "******"
click at [540, 80] on span "Estimated Orders/Month" at bounding box center [543, 77] width 55 height 7
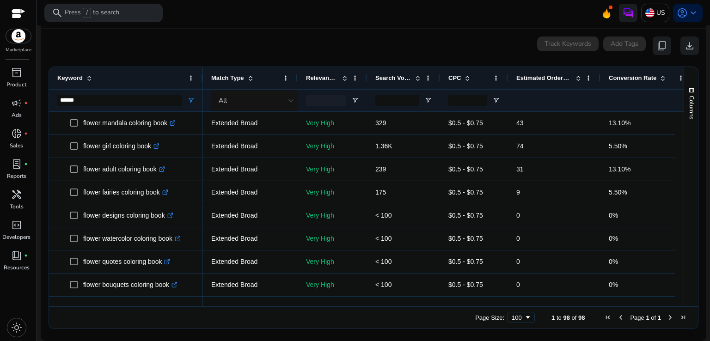
click at [540, 80] on span "Estimated Orders/Month" at bounding box center [543, 77] width 55 height 7
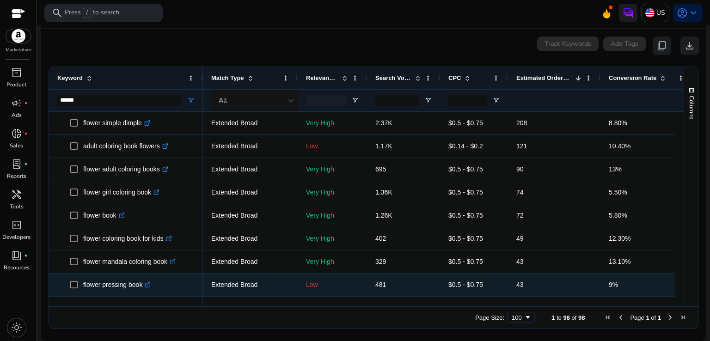
click at [182, 284] on span "flower pressing book .st0{fill:#2c8af8}" at bounding box center [132, 285] width 124 height 19
